Goal: Find contact information: Find contact information

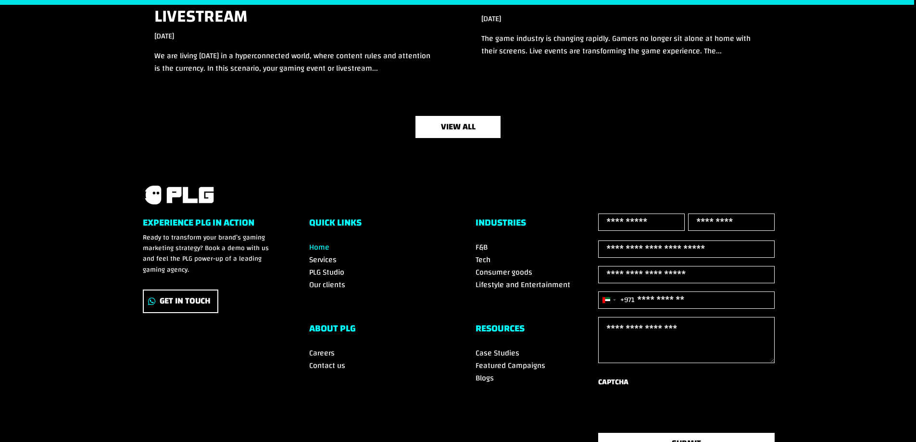
scroll to position [3348, 0]
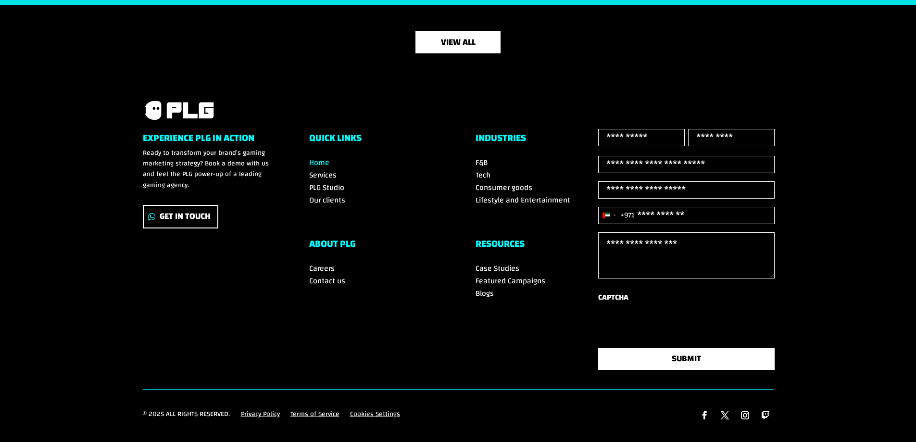
click at [330, 274] on span "Contact us" at bounding box center [327, 281] width 36 height 14
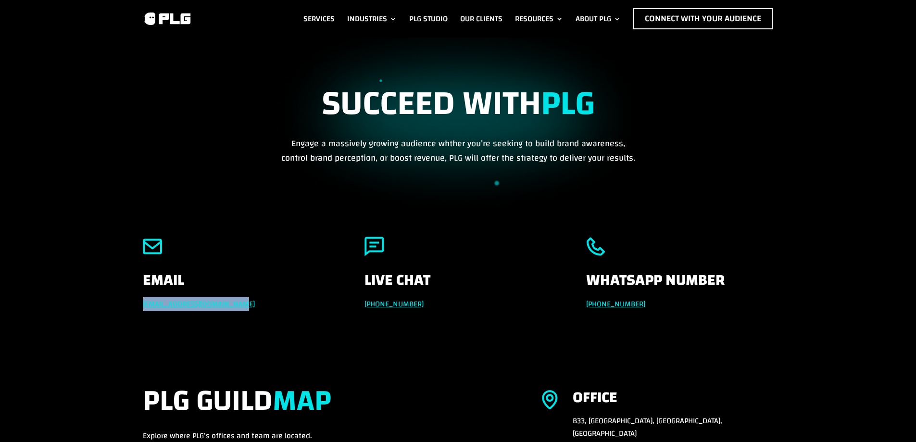
drag, startPoint x: 248, startPoint y: 305, endPoint x: 133, endPoint y: 305, distance: 114.4
click at [133, 305] on div "Email info@powerleaguegaming.com Live Chat +971 551257087 Whatsapp Number +971 …" at bounding box center [458, 294] width 916 height 147
copy link "info@powerleaguegaming.com"
